Goal: Navigation & Orientation: Go to known website

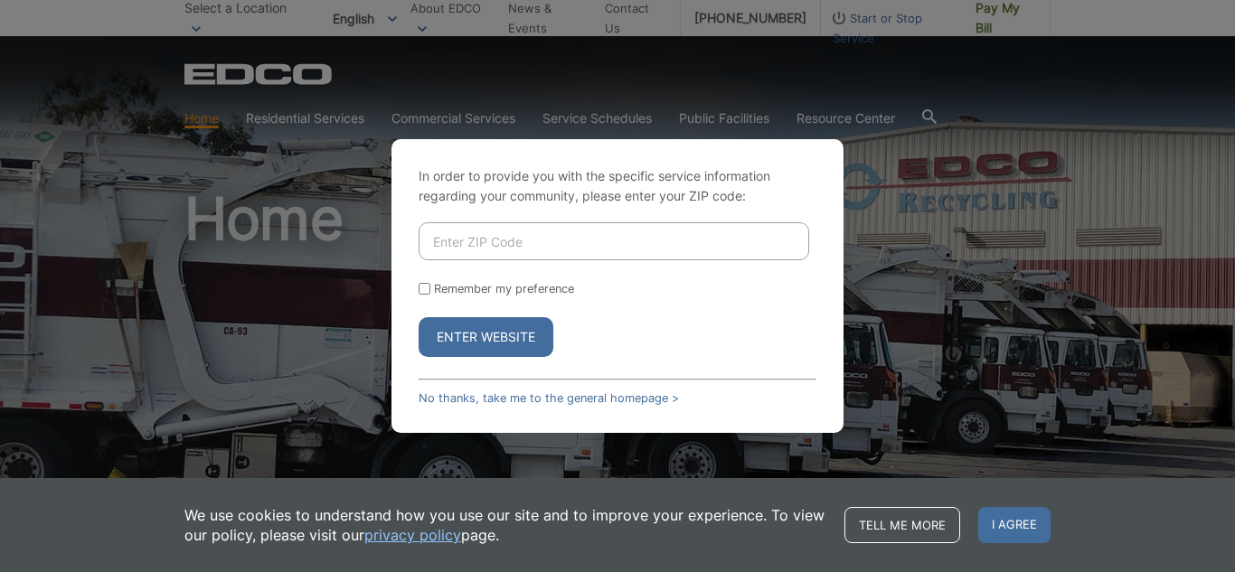
click at [980, 242] on div "In order to provide you with the specific service information regarding your co…" at bounding box center [617, 286] width 1235 height 572
click at [1038, 518] on span "I agree" at bounding box center [1014, 525] width 72 height 36
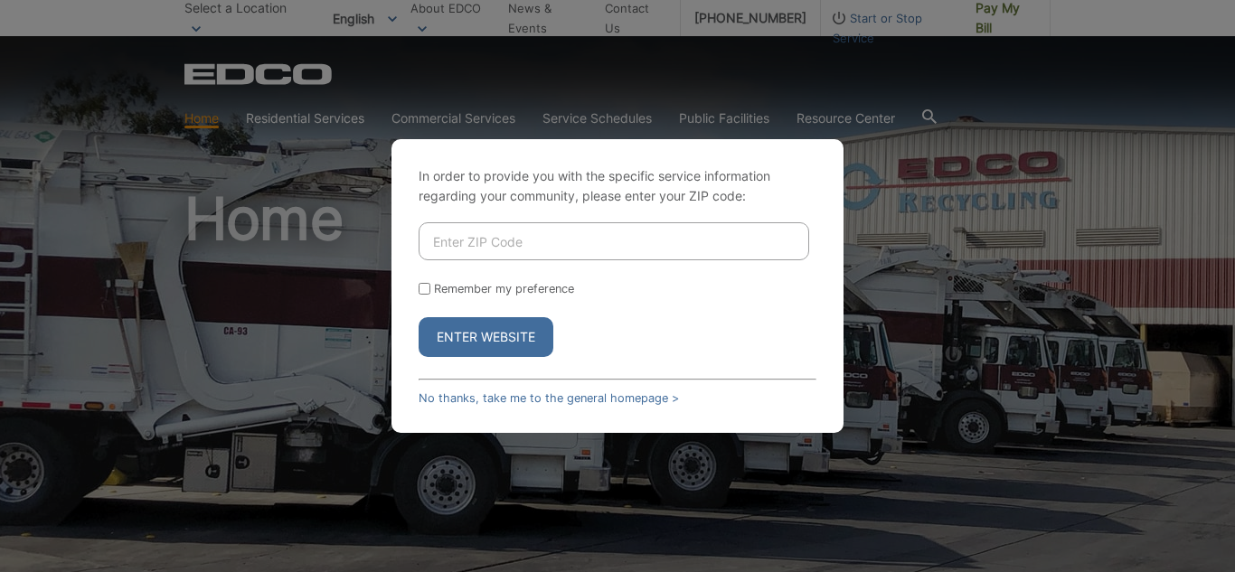
click at [709, 291] on div "Remember my preference" at bounding box center [618, 289] width 398 height 14
click at [526, 341] on button "Enter Website" at bounding box center [486, 337] width 135 height 40
click at [493, 345] on button "Enter Website" at bounding box center [486, 337] width 135 height 40
click at [978, 318] on div "In order to provide you with the specific service information regarding your co…" at bounding box center [617, 286] width 1235 height 572
click at [979, 318] on div "In order to provide you with the specific service information regarding your co…" at bounding box center [617, 286] width 1235 height 572
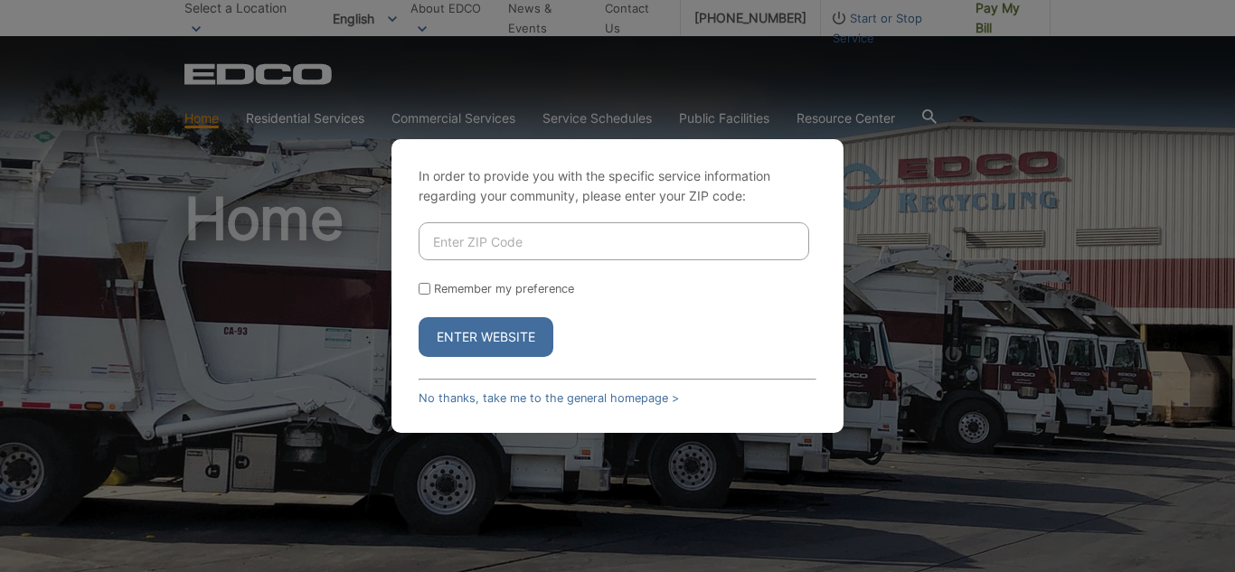
click at [900, 305] on div "In order to provide you with the specific service information regarding your co…" at bounding box center [617, 286] width 1235 height 572
click at [844, 158] on div "In order to provide you with the specific service information regarding your co…" at bounding box center [617, 286] width 1235 height 572
click at [472, 322] on button "Enter Website" at bounding box center [486, 337] width 135 height 40
click at [966, 390] on div "In order to provide you with the specific service information regarding your co…" at bounding box center [617, 286] width 1235 height 572
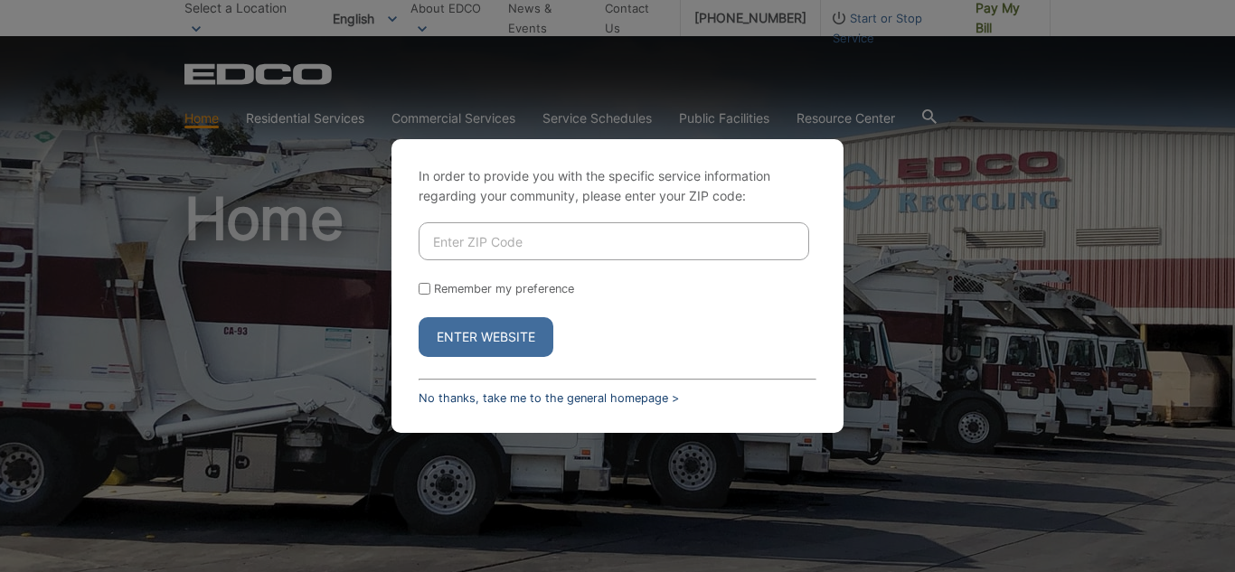
click at [479, 399] on link "No thanks, take me to the general homepage >" at bounding box center [549, 399] width 260 height 14
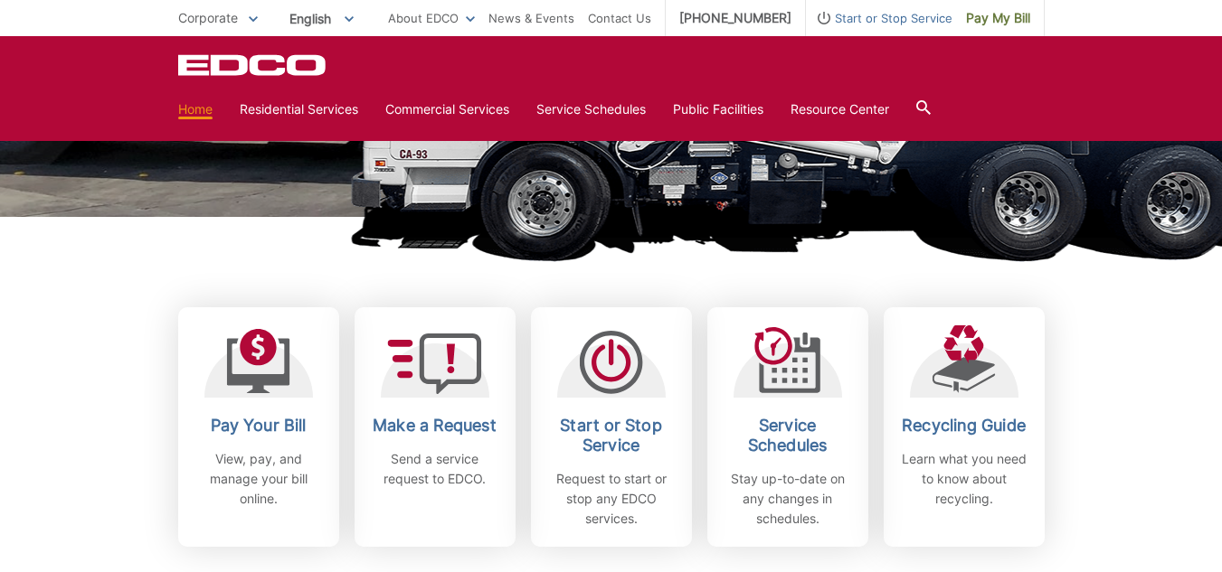
scroll to position [452, 0]
